Goal: Information Seeking & Learning: Find specific fact

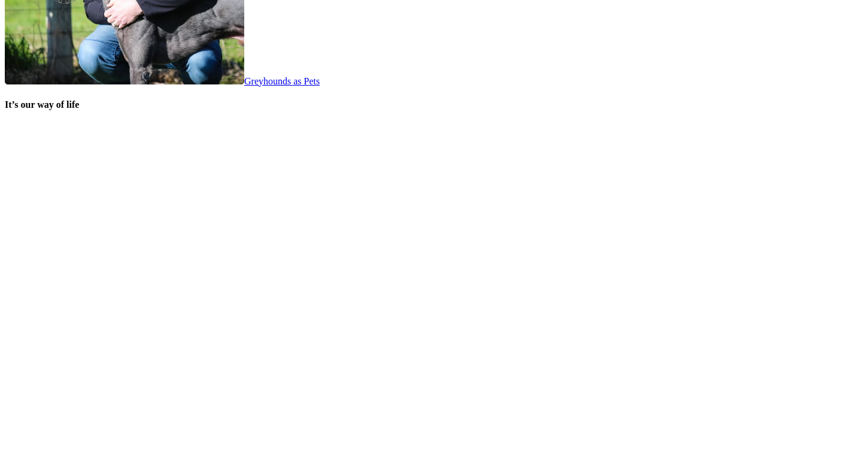
scroll to position [2442, 0]
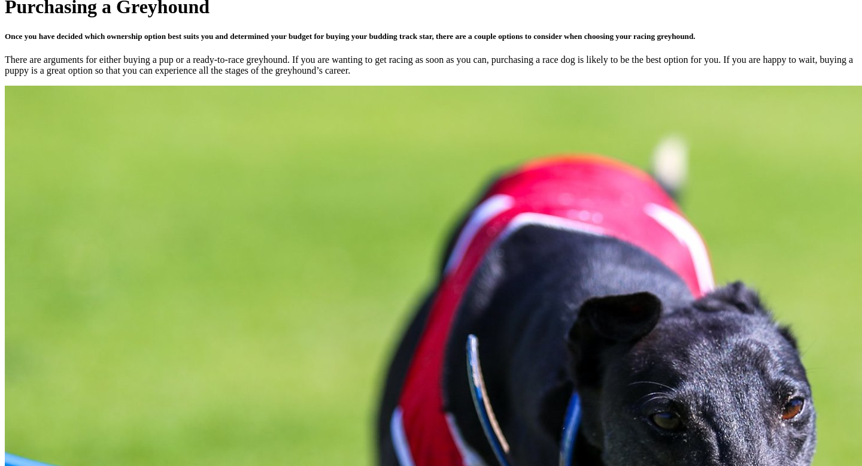
scroll to position [431, 0]
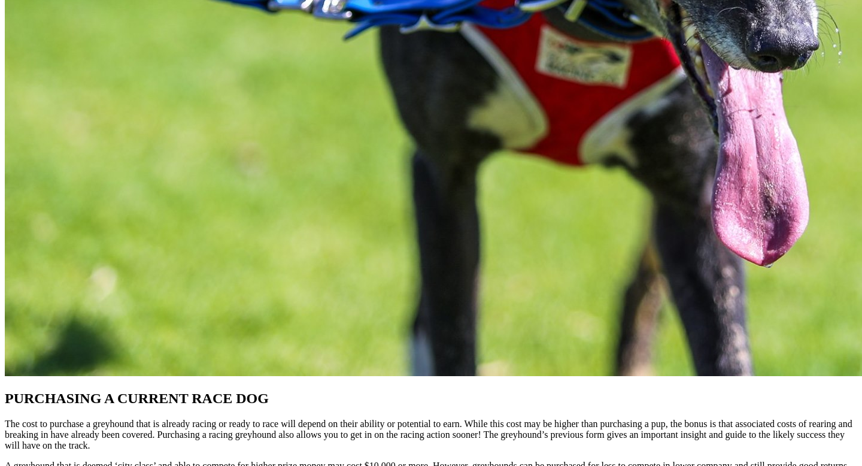
scroll to position [958, 0]
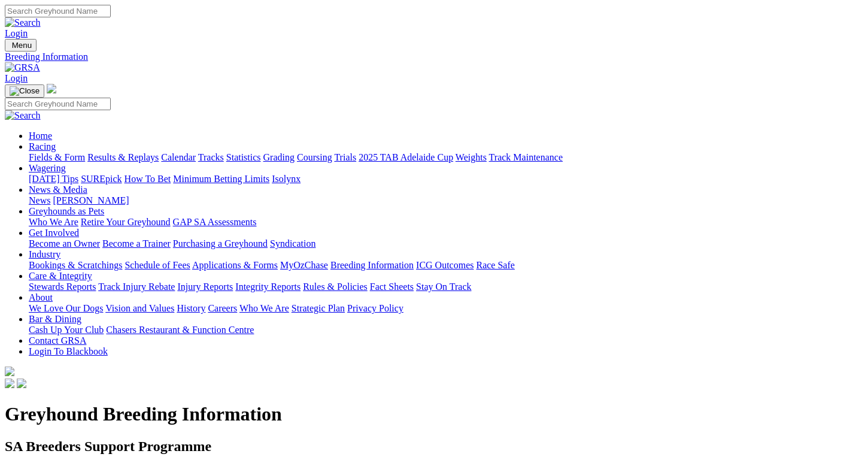
click at [158, 152] on div "Fields & Form Results & Replays Calendar Tracks Statistics Grading Coursing Tri…" at bounding box center [443, 157] width 828 height 11
click at [159, 152] on link "Results & Replays" at bounding box center [122, 157] width 71 height 10
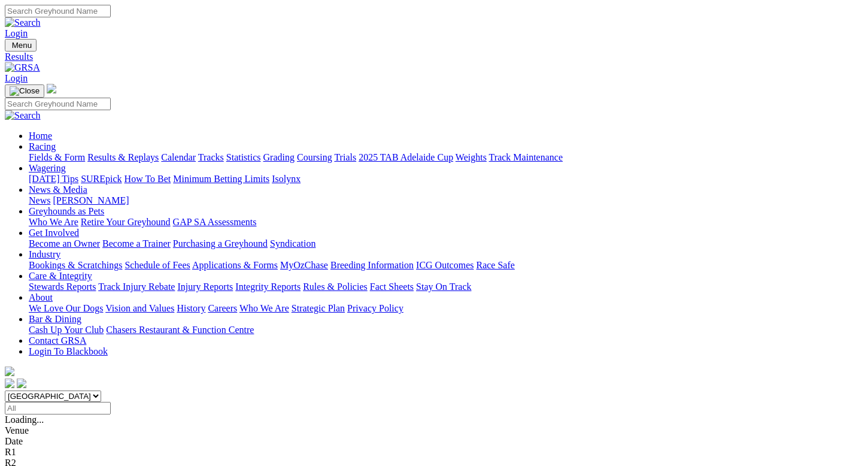
click at [111, 402] on input "[DATE]" at bounding box center [58, 408] width 106 height 13
type input "Today, 13 Aug 2025"
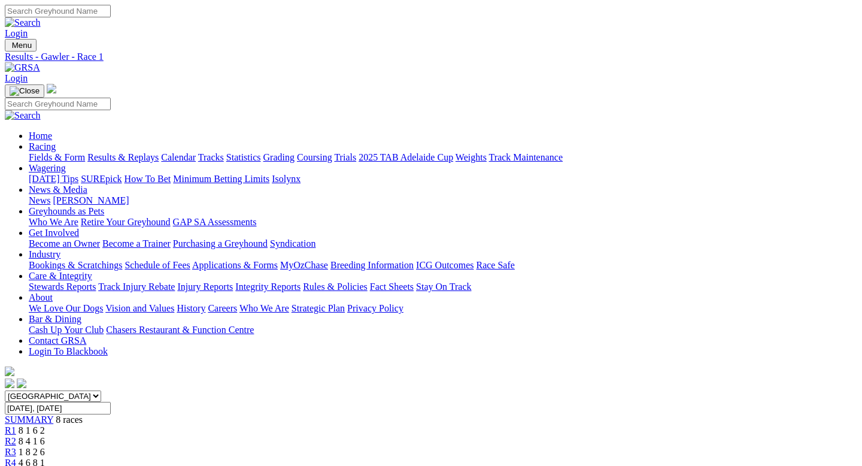
click at [101, 390] on select "South Australia New South Wales Northern Territory Queensland Tasmania Victoria…" at bounding box center [53, 395] width 96 height 11
select select "[GEOGRAPHIC_DATA]"
click at [111, 402] on input "Wednesday, 13 Aug 2025" at bounding box center [58, 408] width 106 height 13
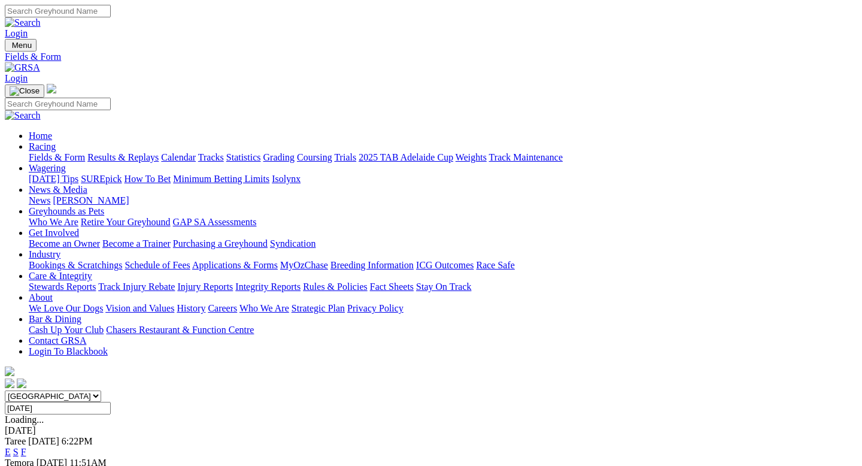
type input "Sunday, 11 Aug 2024"
click at [11, 447] on link "E" at bounding box center [8, 452] width 6 height 10
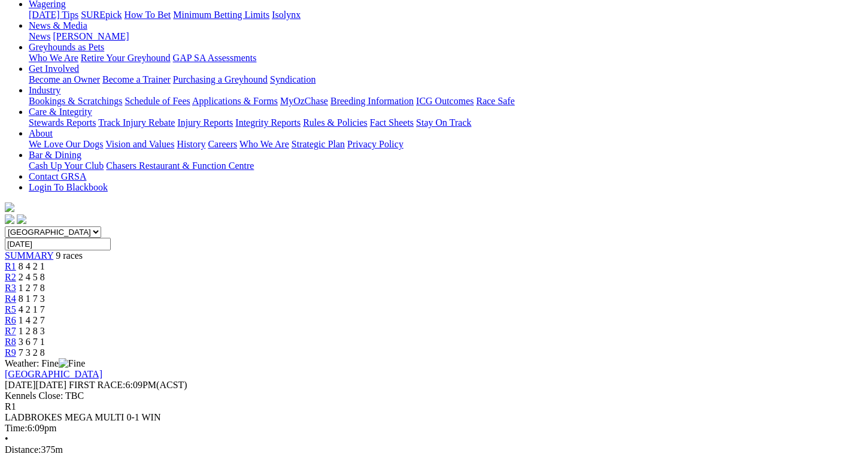
scroll to position [216, 0]
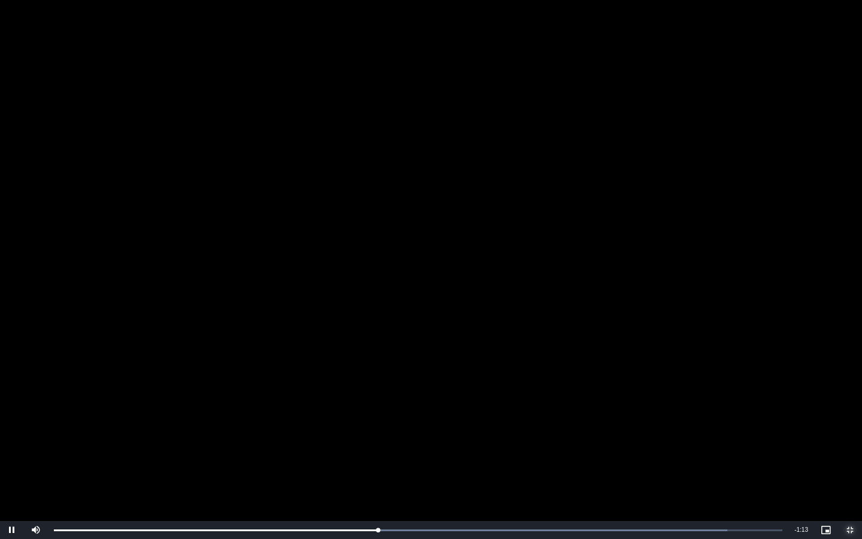
click at [848, 465] on span "Video Player" at bounding box center [850, 530] width 24 height 0
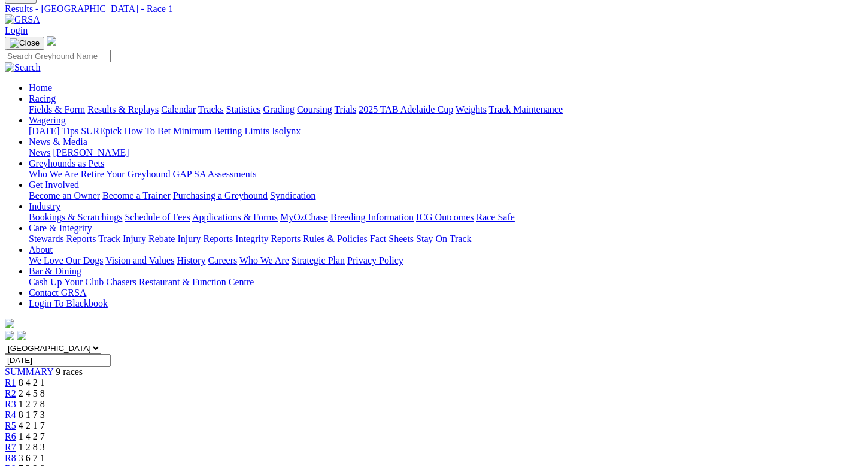
scroll to position [24, 0]
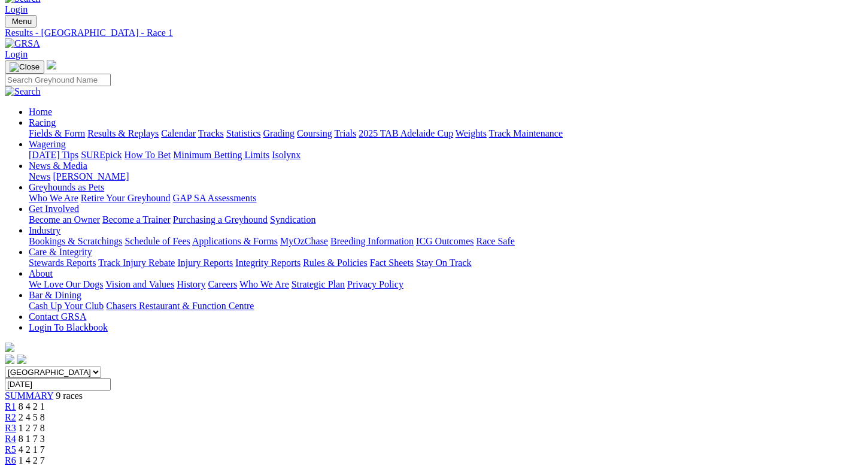
click at [111, 378] on input "Sunday, 11 Aug 2024" at bounding box center [58, 384] width 106 height 13
type input "Sunday, 14 Jul 2024"
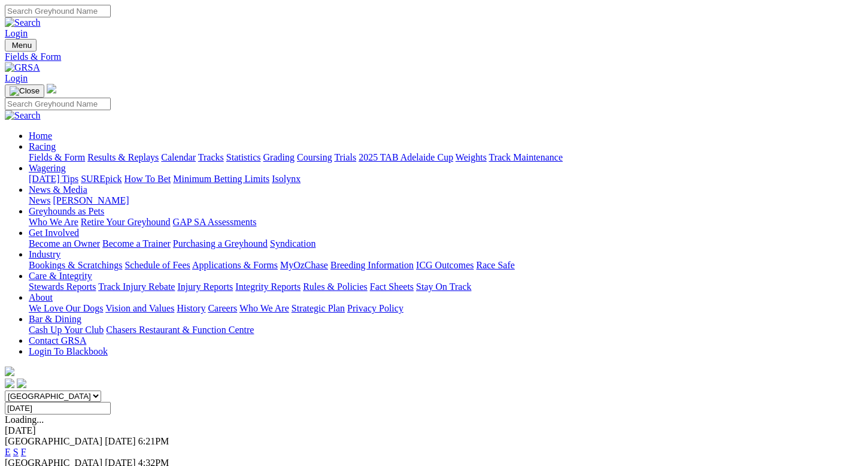
click at [11, 447] on link "E" at bounding box center [8, 452] width 6 height 10
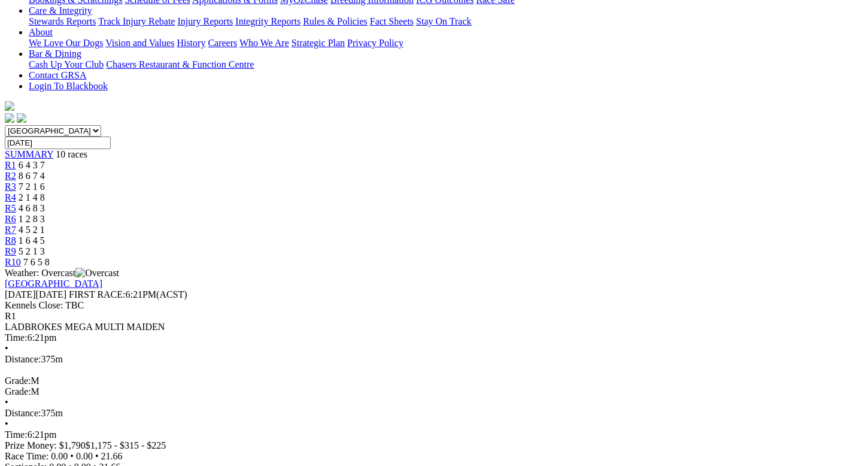
scroll to position [263, 0]
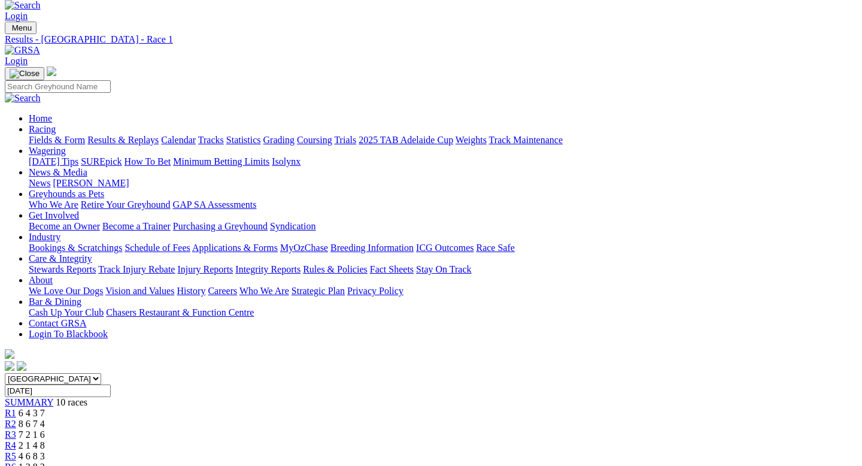
scroll to position [0, 0]
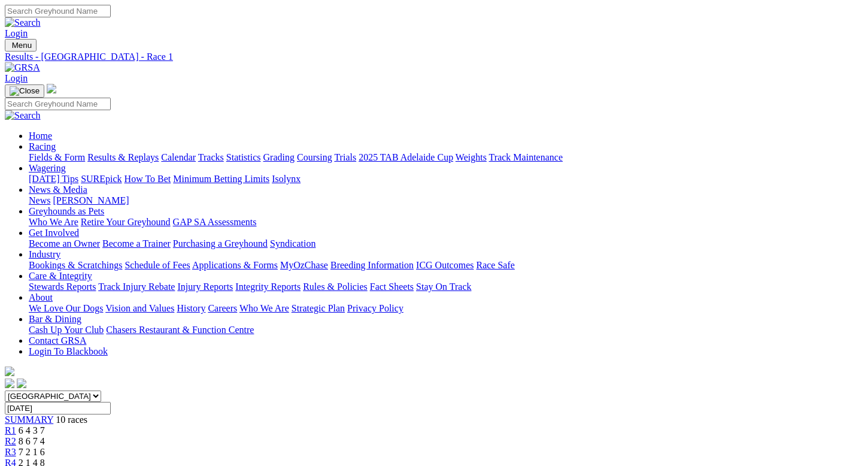
click at [810, 390] on div "[GEOGRAPHIC_DATA] [GEOGRAPHIC_DATA] [GEOGRAPHIC_DATA] [GEOGRAPHIC_DATA] [GEOGRA…" at bounding box center [431, 461] width 852 height 142
click at [814, 390] on div "[GEOGRAPHIC_DATA] [GEOGRAPHIC_DATA] [GEOGRAPHIC_DATA] [GEOGRAPHIC_DATA] [GEOGRA…" at bounding box center [431, 461] width 852 height 142
click at [806, 414] on div "SUMMARY 10 races R1 6 4 3 7 R2 8 6 7 4 R3 7 2 1 6 R4 2 1 4 8 R5 4 6 8 3 R6 1 2 …" at bounding box center [431, 473] width 852 height 119
click at [813, 390] on div "[GEOGRAPHIC_DATA] [GEOGRAPHIC_DATA] [GEOGRAPHIC_DATA] [GEOGRAPHIC_DATA] [GEOGRA…" at bounding box center [431, 461] width 852 height 142
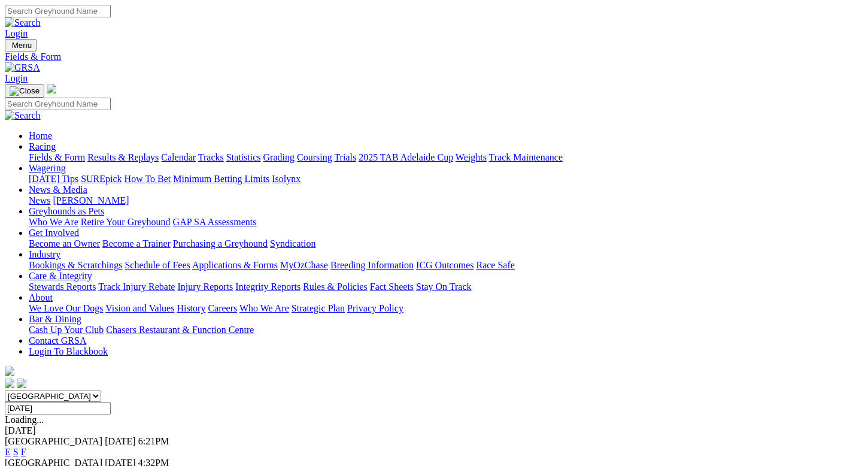
click at [19, 447] on link "S" at bounding box center [15, 452] width 5 height 10
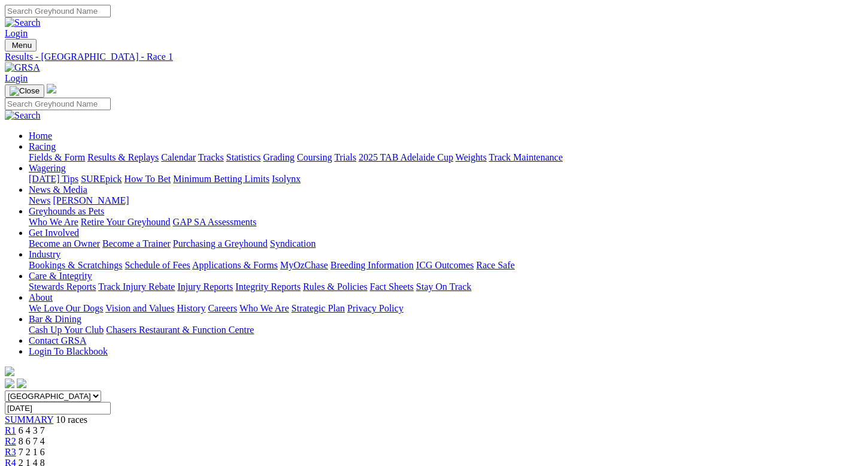
click at [101, 390] on select "South Australia New South Wales Northern Territory Queensland Tasmania Victoria…" at bounding box center [53, 395] width 96 height 11
select select "SA"
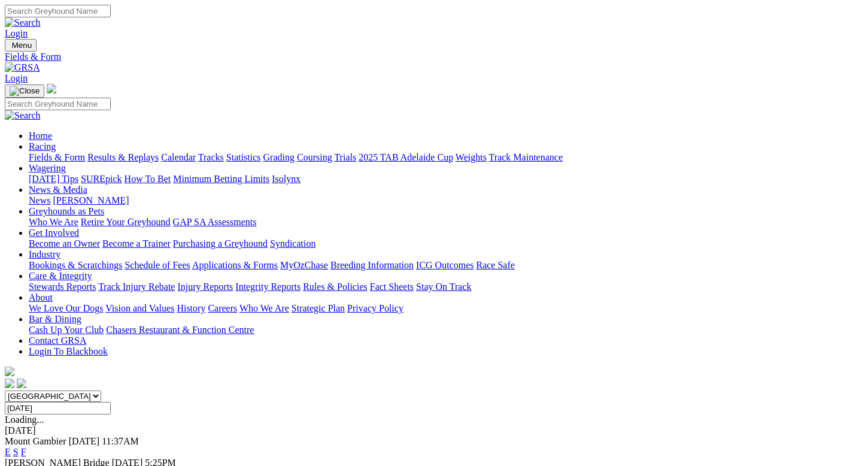
click at [111, 402] on input "[DATE]" at bounding box center [58, 408] width 106 height 13
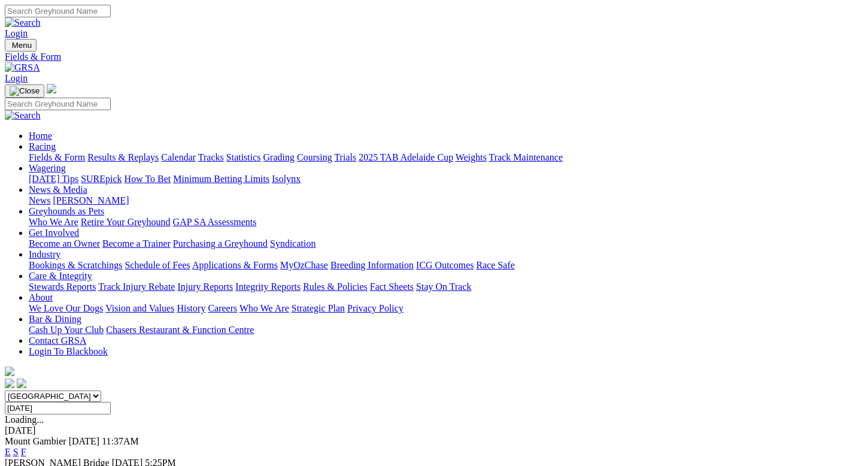
type input "[DATE]"
click at [11, 447] on link "E" at bounding box center [8, 452] width 6 height 10
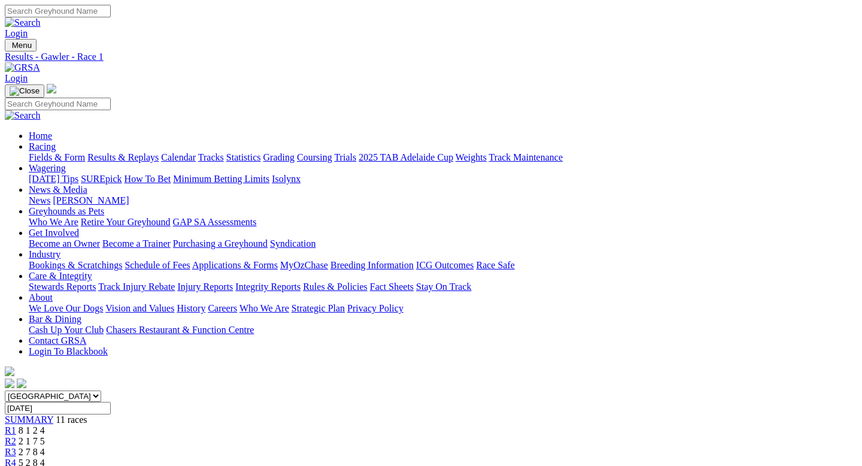
click at [111, 402] on input "Friday, 5 Apr 2024" at bounding box center [58, 408] width 106 height 13
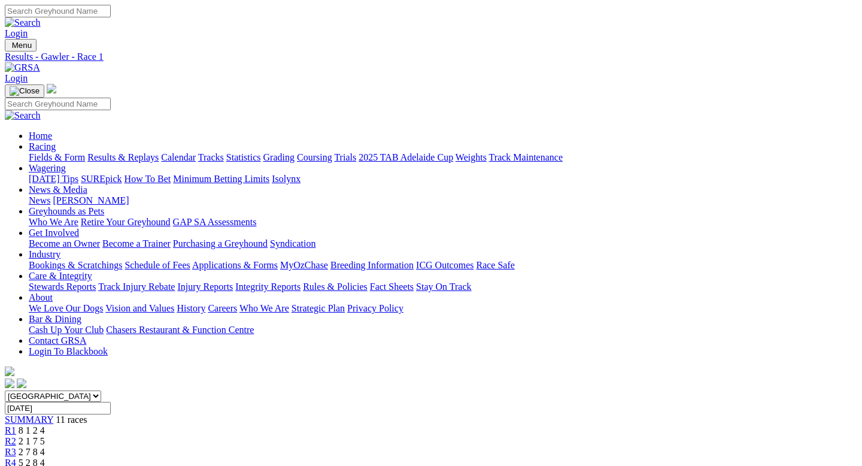
type input "Thursday, 22 Feb 2024"
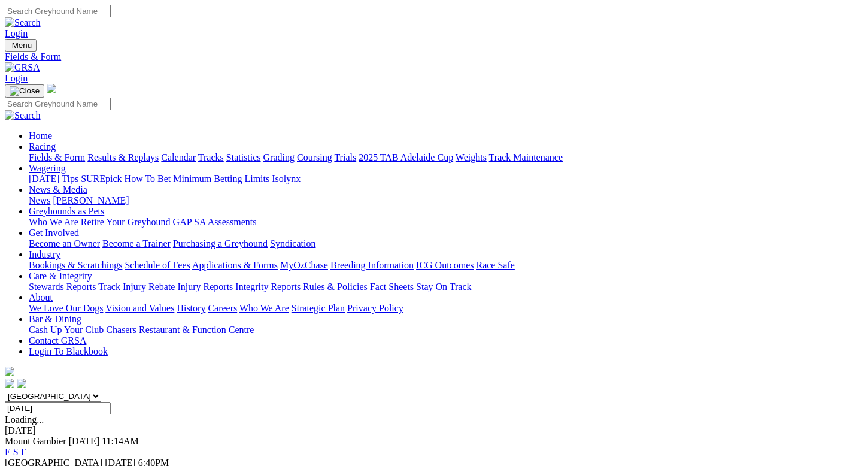
click at [111, 402] on input "[DATE]" at bounding box center [58, 408] width 106 height 13
type input "[DATE]"
click at [11, 447] on link "E" at bounding box center [8, 452] width 6 height 10
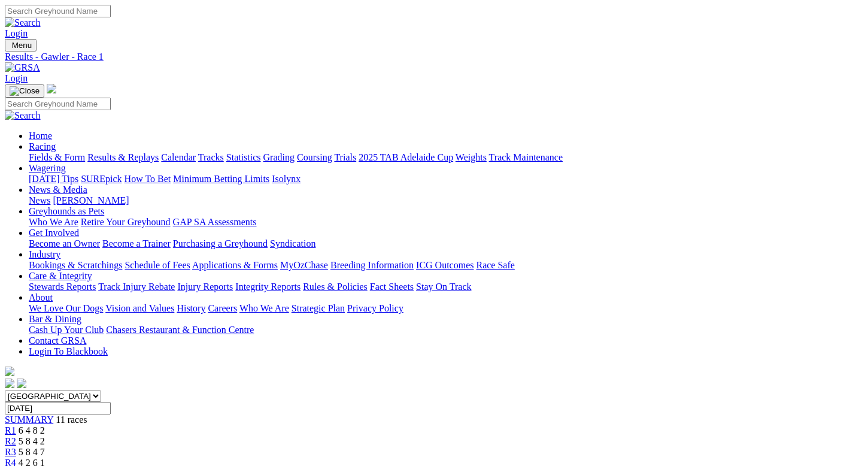
click at [16, 465] on span "R5" at bounding box center [10, 473] width 11 height 10
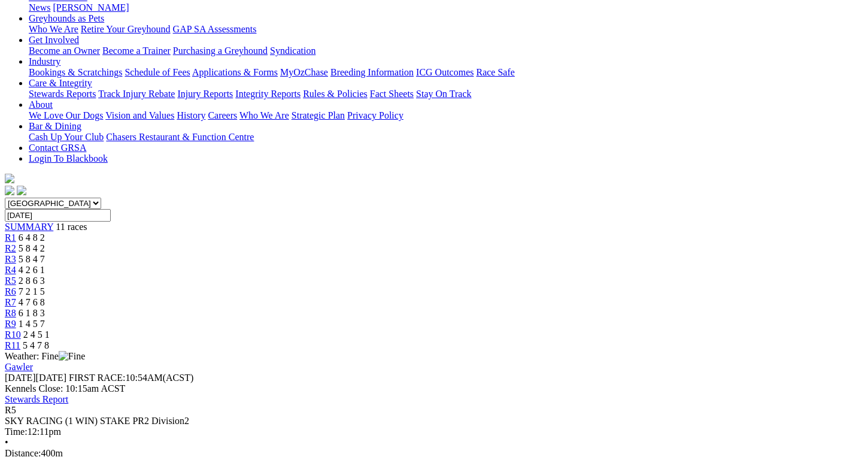
scroll to position [192, 0]
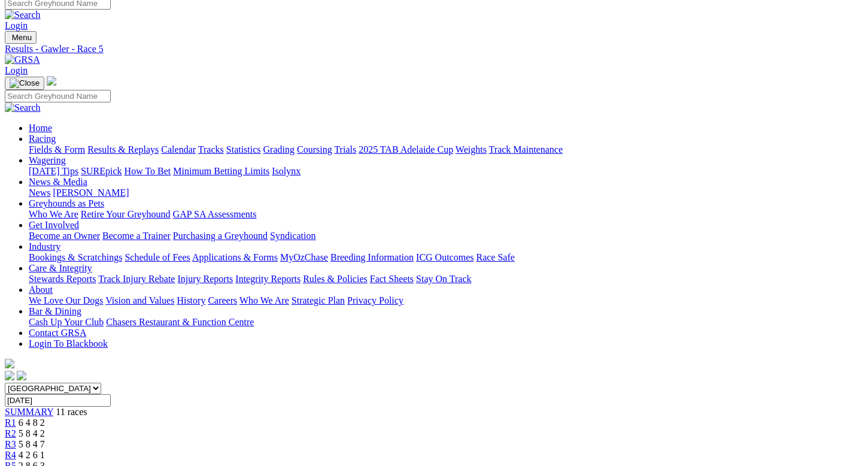
scroll to position [0, 0]
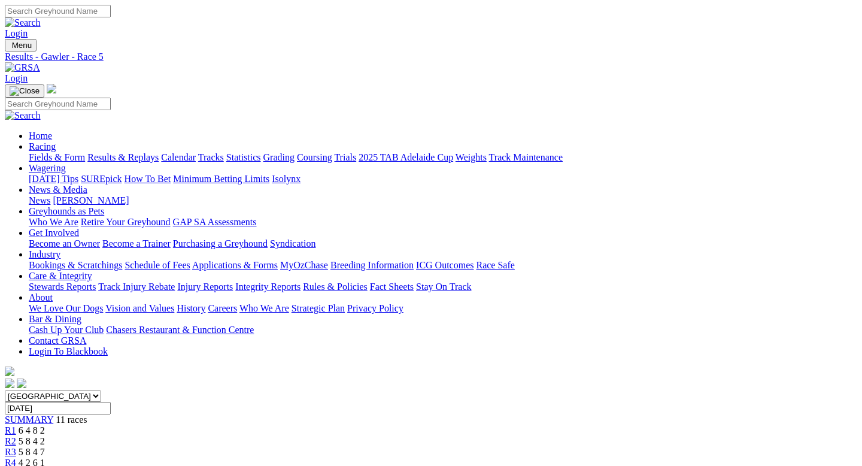
click at [101, 390] on select "South Australia New South Wales Northern Territory Queensland Tasmania Victoria…" at bounding box center [53, 395] width 96 height 11
select select "VIC"
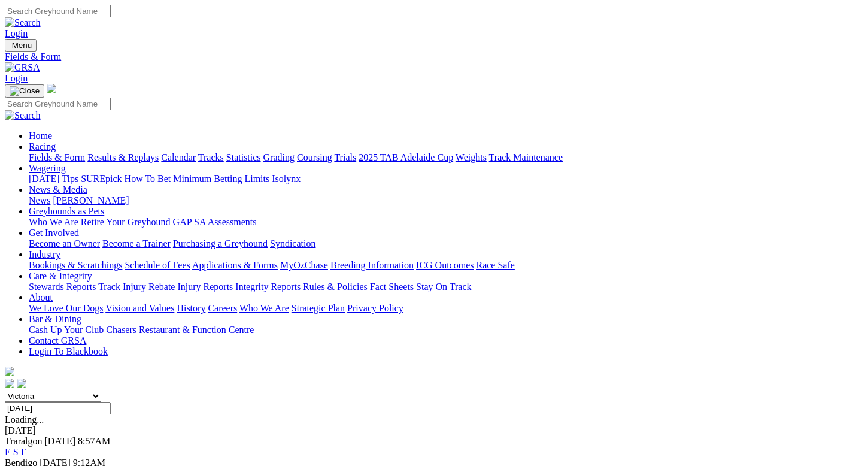
click at [111, 402] on input "[DATE]" at bounding box center [58, 408] width 106 height 13
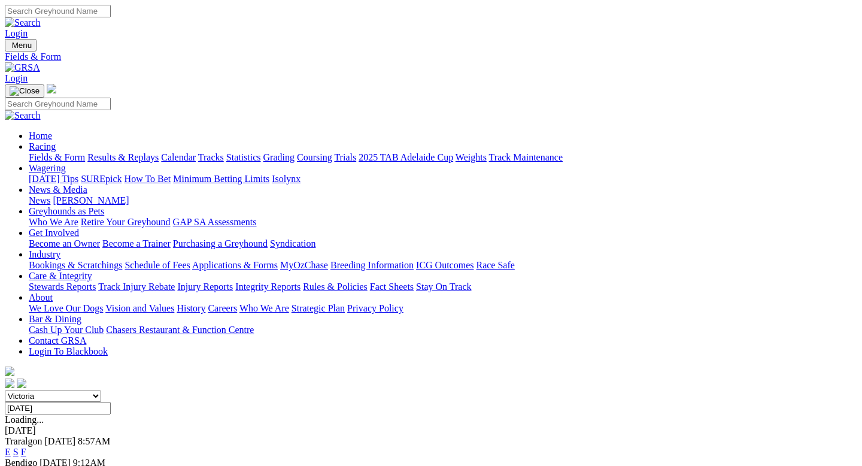
type input "Tuesday, 1 Aug 2023"
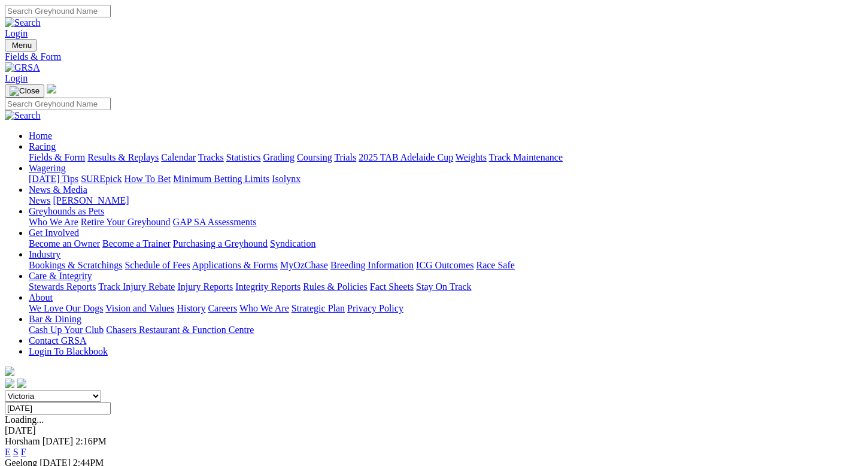
click at [101, 390] on select "[GEOGRAPHIC_DATA] [GEOGRAPHIC_DATA] [GEOGRAPHIC_DATA] [GEOGRAPHIC_DATA] [GEOGRA…" at bounding box center [53, 395] width 96 height 11
select select "[GEOGRAPHIC_DATA]"
click at [111, 402] on input "[DATE]" at bounding box center [58, 408] width 106 height 13
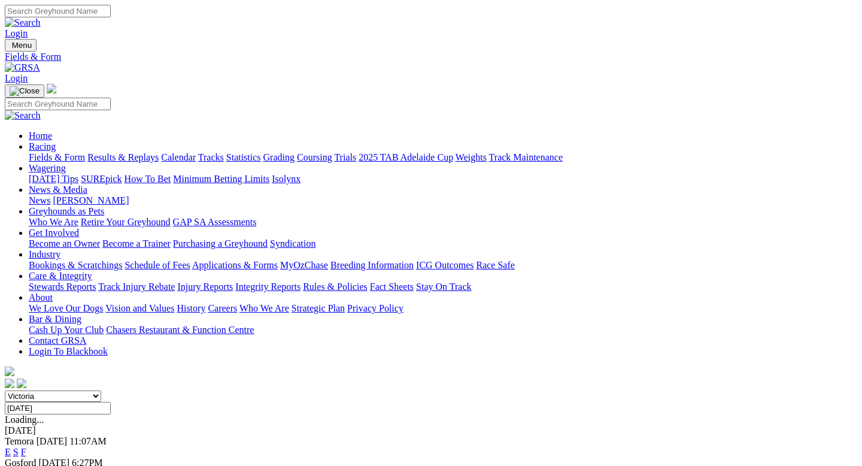
type input "[DATE]"
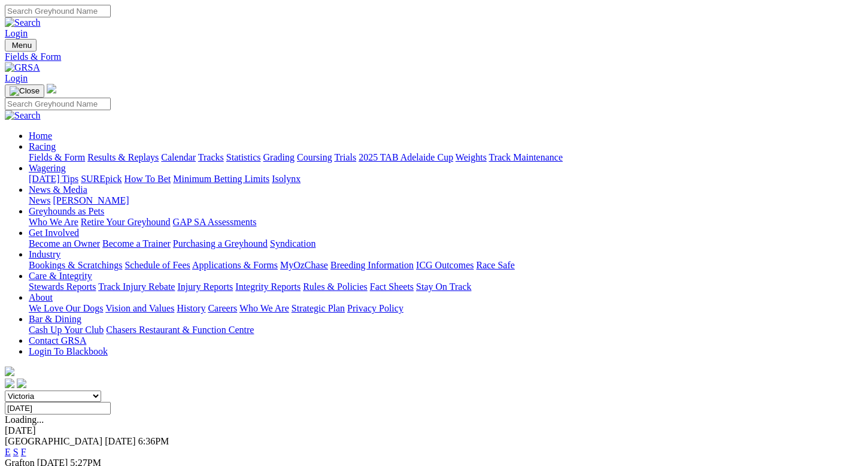
click at [11, 447] on link "E" at bounding box center [8, 452] width 6 height 10
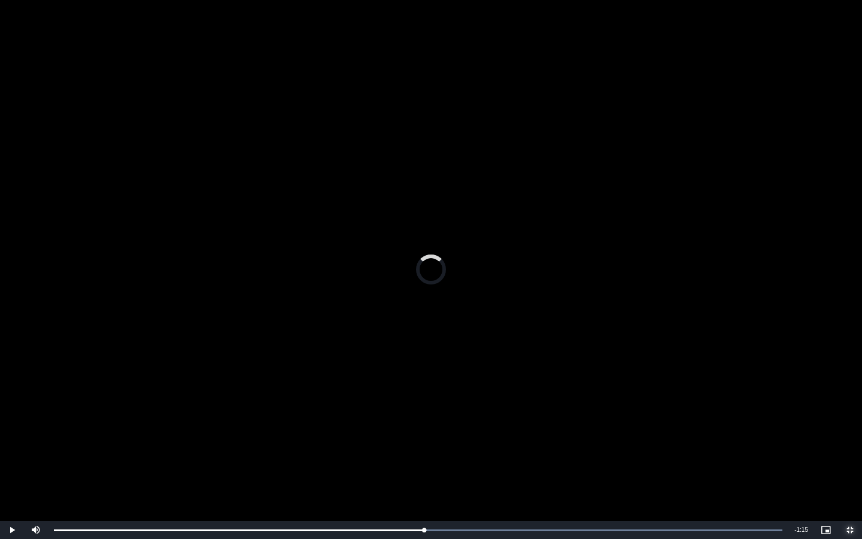
drag, startPoint x: 424, startPoint y: 530, endPoint x: 228, endPoint y: 518, distance: 196.2
click at [228, 465] on div "To view this video please enable JavaScript, and consider upgrading to a web br…" at bounding box center [431, 269] width 862 height 539
click at [18, 465] on span "Video Player" at bounding box center [12, 530] width 24 height 0
click at [853, 465] on span "Video Player" at bounding box center [850, 530] width 24 height 0
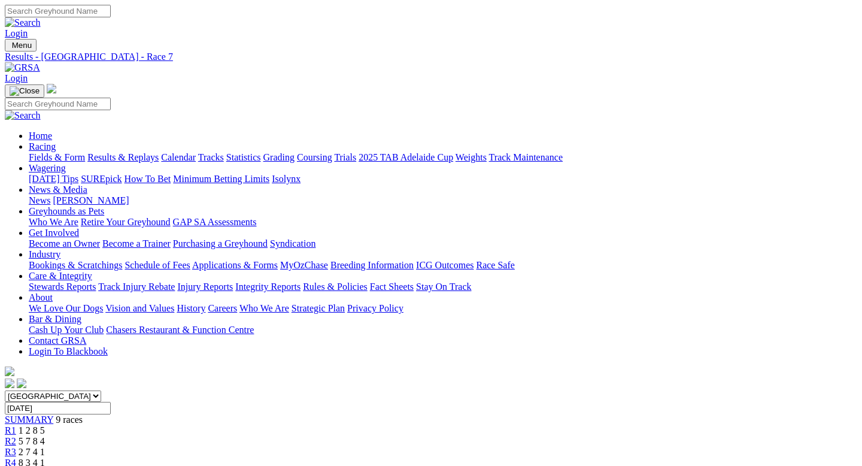
click at [111, 402] on input "Sunday, 18 Aug 2024" at bounding box center [58, 408] width 106 height 13
type input "[DATE]"
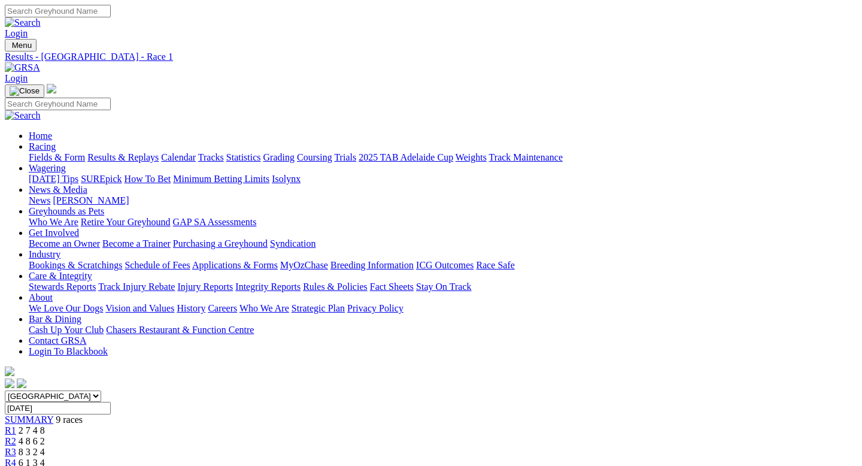
click at [344, 447] on div "R3 8 3 2 4" at bounding box center [431, 452] width 852 height 11
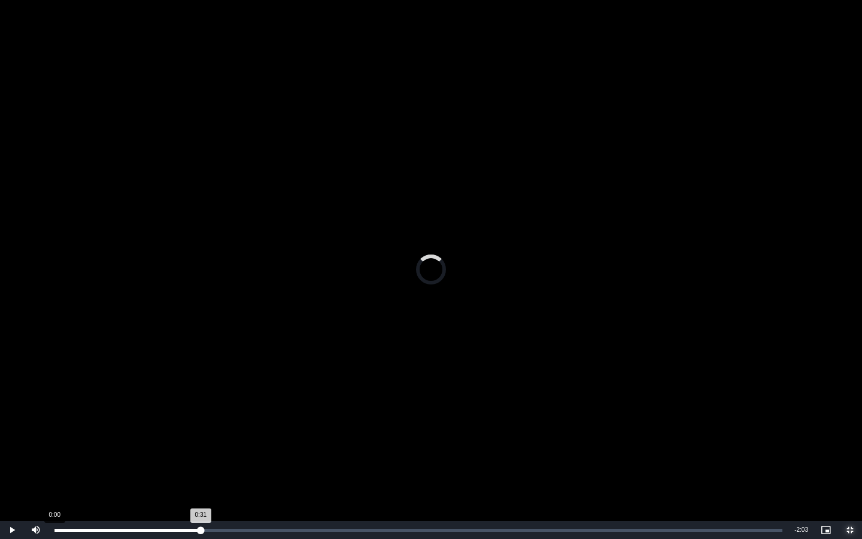
drag, startPoint x: 200, startPoint y: 530, endPoint x: 47, endPoint y: 524, distance: 152.8
click at [48, 465] on div "Loaded : 0.00% 0:00 0:31" at bounding box center [418, 530] width 740 height 18
drag, startPoint x: 74, startPoint y: 530, endPoint x: 34, endPoint y: 529, distance: 40.7
click at [34, 465] on div "Unmute 0%" at bounding box center [54, 530] width 60 height 18
click at [34, 465] on span "Video Player" at bounding box center [36, 530] width 24 height 0
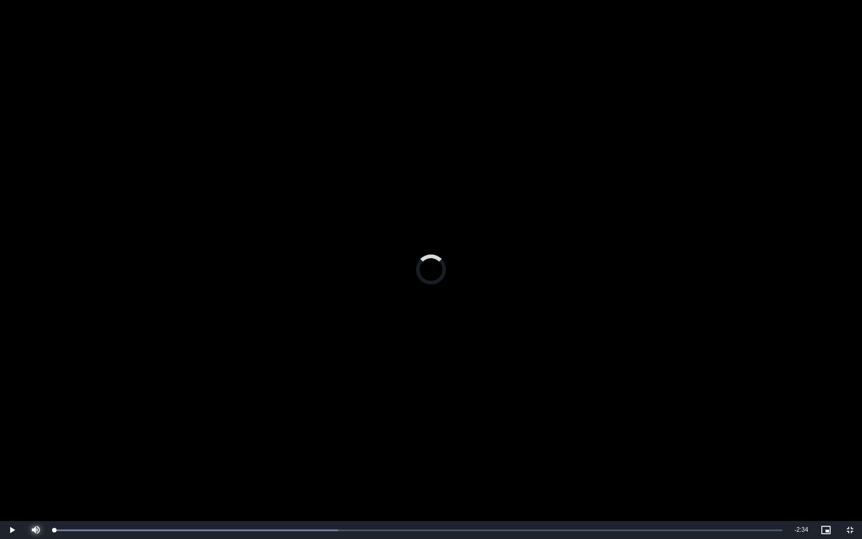
drag, startPoint x: 120, startPoint y: 527, endPoint x: 0, endPoint y: 532, distance: 120.4
click at [0, 465] on div "Play Mute 0% Current Time 0:00 / Duration 2:34 Loaded : 39.00% 0:01 0:00 Stream…" at bounding box center [431, 530] width 862 height 18
click at [10, 465] on span "Video Player" at bounding box center [12, 530] width 24 height 0
click at [794, 465] on video "To view this video please enable JavaScript, and consider upgrading to a web br…" at bounding box center [431, 269] width 862 height 539
click at [849, 465] on span "Video Player" at bounding box center [850, 530] width 24 height 0
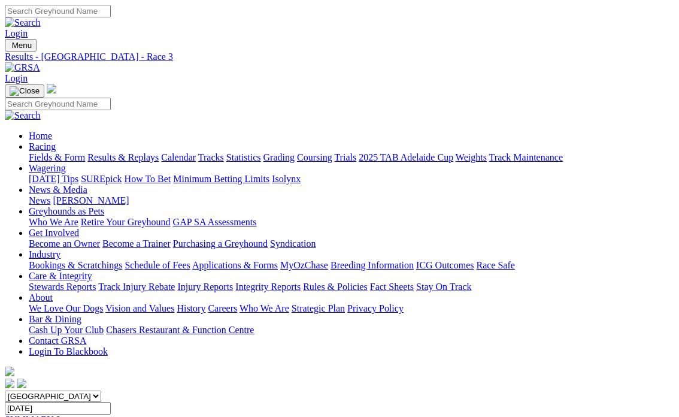
click at [111, 402] on input "[DATE]" at bounding box center [58, 408] width 106 height 13
click at [101, 390] on select "South Australia New South Wales Northern Territory Queensland Tasmania Victoria…" at bounding box center [53, 395] width 96 height 11
select select "VIC"
click at [111, 402] on input "[DATE]" at bounding box center [58, 408] width 106 height 13
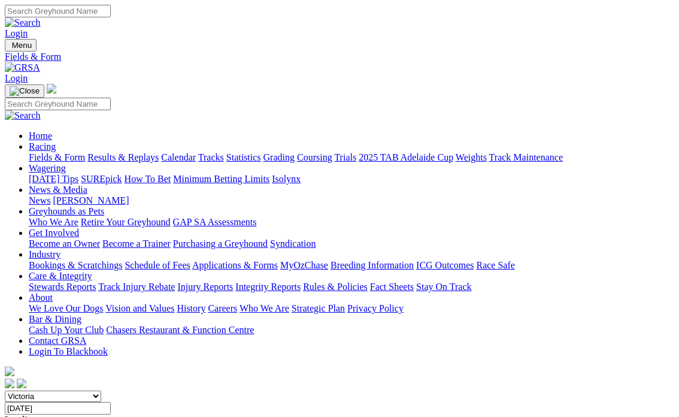
type input "[DATE]"
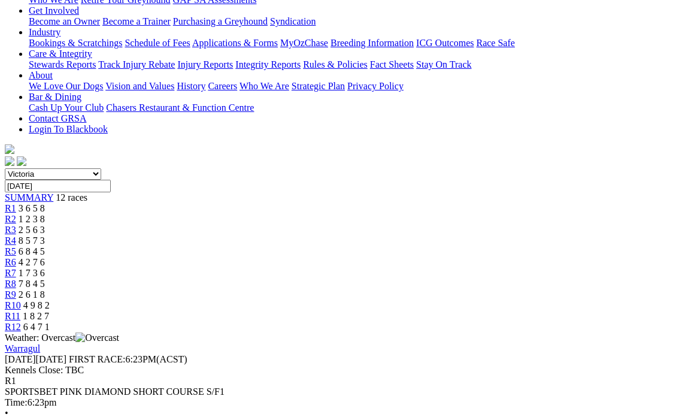
scroll to position [263, 0]
